Goal: Task Accomplishment & Management: Use online tool/utility

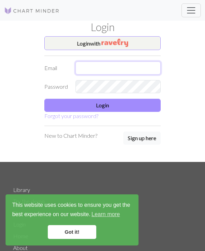
click at [122, 62] on input "text" at bounding box center [117, 68] width 85 height 13
click at [94, 68] on input "text" at bounding box center [117, 68] width 85 height 13
click at [113, 67] on input "text" at bounding box center [117, 68] width 85 height 13
type input "bu_nny_boo@naver.com"
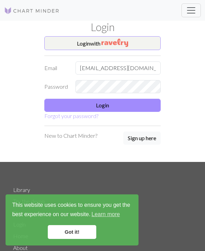
click at [134, 102] on button "Login" at bounding box center [102, 105] width 116 height 13
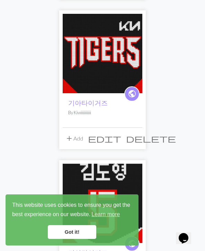
scroll to position [152, 0]
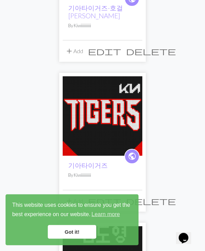
click at [126, 118] on img at bounding box center [103, 117] width 80 height 80
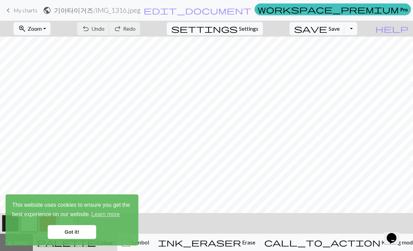
click at [80, 234] on link "Got it!" at bounding box center [72, 232] width 48 height 14
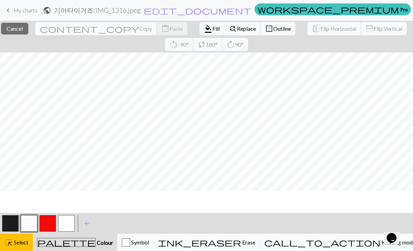
scroll to position [56, 0]
click at [21, 247] on button "highlight_alt Select Select" at bounding box center [16, 242] width 33 height 17
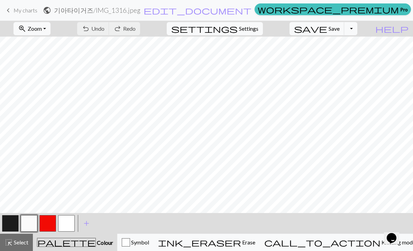
click at [42, 29] on span "Zoom" at bounding box center [35, 28] width 14 height 7
click at [67, 47] on button "Fit all" at bounding box center [41, 43] width 55 height 11
click at [104, 30] on span "Undo" at bounding box center [97, 28] width 13 height 7
click at [9, 221] on button "button" at bounding box center [10, 223] width 17 height 17
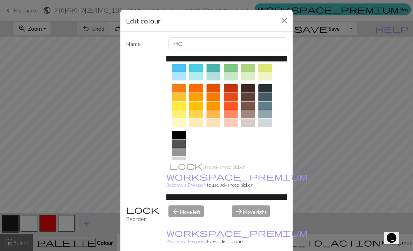
scroll to position [78, 0]
click at [204, 94] on div "Edit colour Name MC Use advanced picker workspace_premium Become a Pro user to …" at bounding box center [206, 125] width 413 height 251
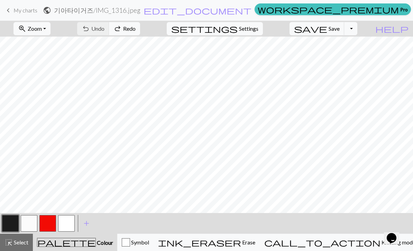
click at [29, 225] on button "button" at bounding box center [29, 223] width 17 height 17
click at [25, 223] on button "button" at bounding box center [29, 223] width 17 height 17
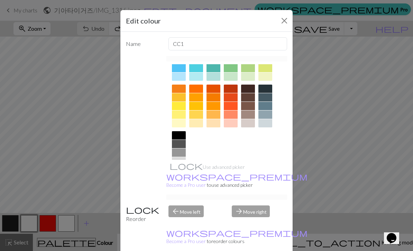
click at [183, 136] on div at bounding box center [179, 135] width 14 height 8
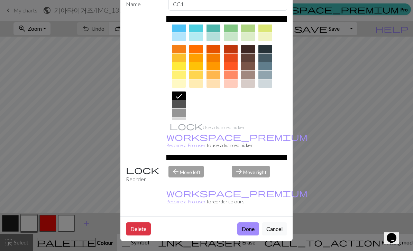
scroll to position [39, 0]
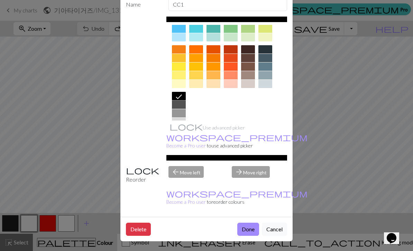
click at [204, 229] on button "Done" at bounding box center [248, 229] width 22 height 13
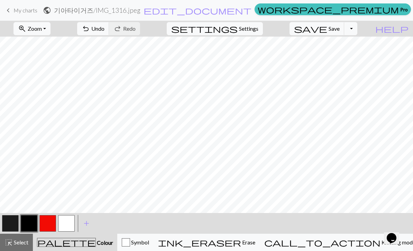
click at [90, 27] on span "undo" at bounding box center [86, 29] width 8 height 10
click at [62, 225] on button "button" at bounding box center [66, 223] width 17 height 17
click at [72, 221] on button "button" at bounding box center [66, 223] width 17 height 17
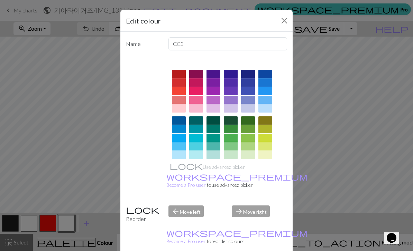
click at [204, 165] on div at bounding box center [248, 167] width 14 height 8
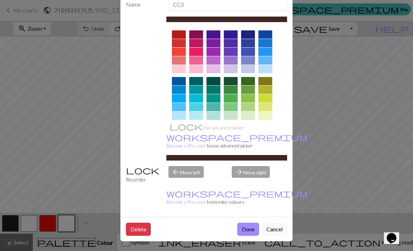
click at [204, 231] on button "Done" at bounding box center [248, 229] width 22 height 13
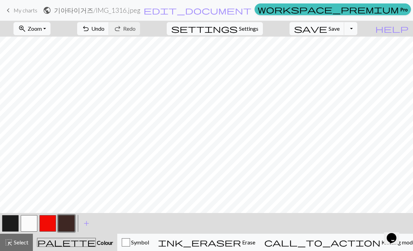
click at [90, 24] on span "undo" at bounding box center [86, 29] width 8 height 10
click at [204, 30] on button "Toggle Dropdown" at bounding box center [350, 28] width 13 height 13
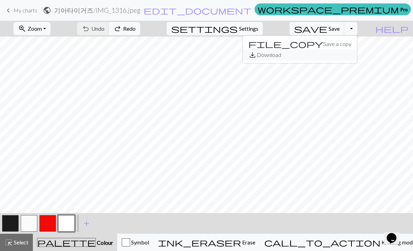
click at [204, 54] on button "save_alt Download" at bounding box center [300, 54] width 114 height 11
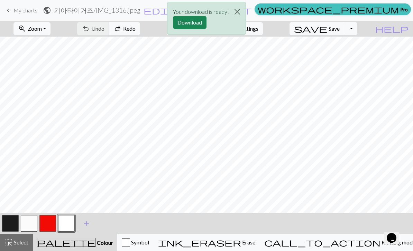
click at [193, 23] on button "Download" at bounding box center [190, 22] width 34 height 13
